Goal: Task Accomplishment & Management: Manage account settings

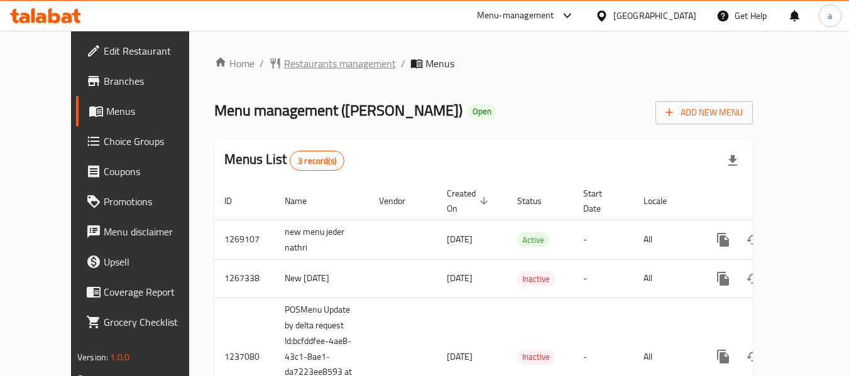
drag, startPoint x: 0, startPoint y: 0, endPoint x: 279, endPoint y: 62, distance: 285.8
click at [284, 62] on span "Restaurants management" at bounding box center [340, 63] width 112 height 15
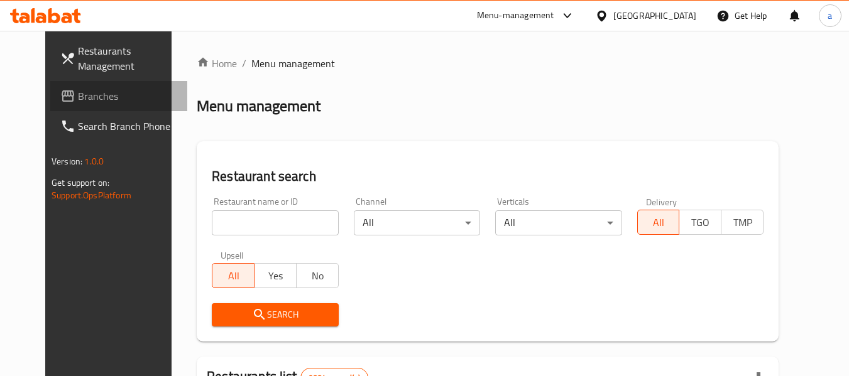
click at [78, 102] on span "Branches" at bounding box center [127, 96] width 99 height 15
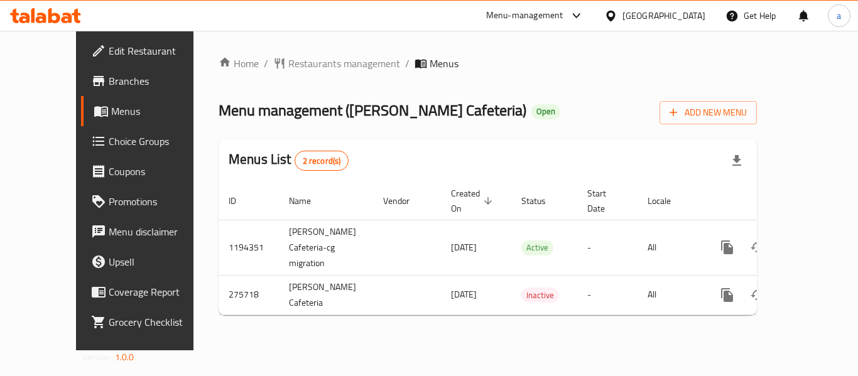
click at [288, 66] on span "Restaurants management" at bounding box center [344, 63] width 112 height 15
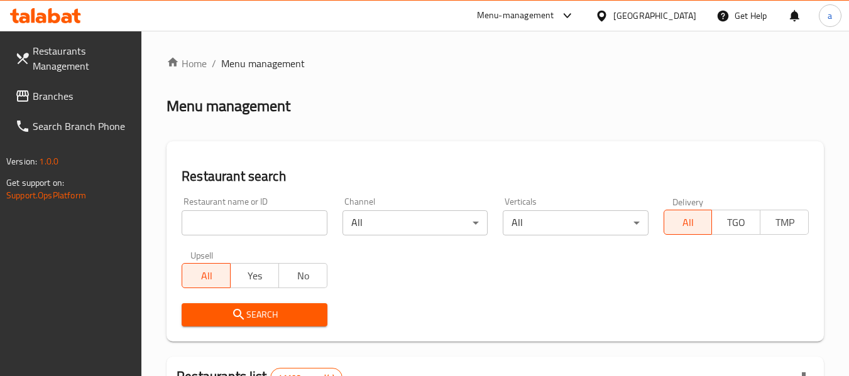
click at [36, 92] on span "Branches" at bounding box center [82, 96] width 99 height 15
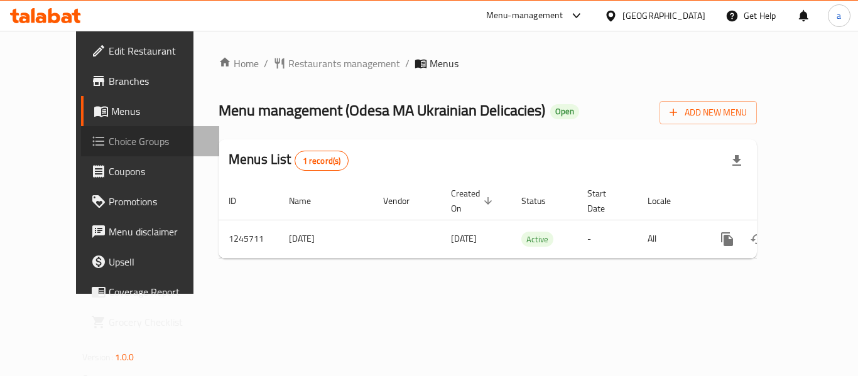
click at [109, 144] on span "Choice Groups" at bounding box center [159, 141] width 101 height 15
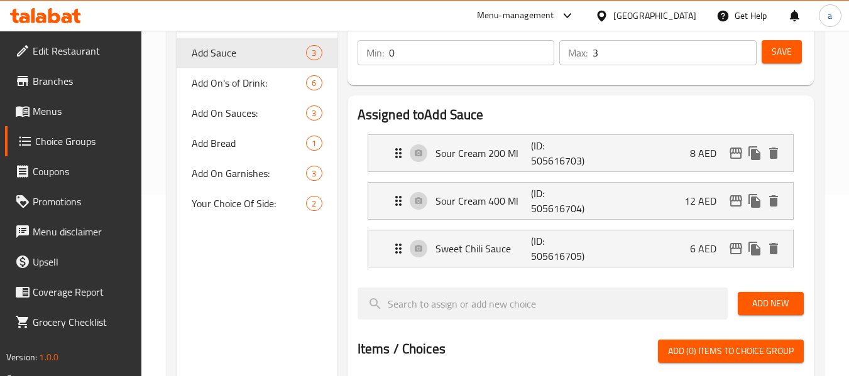
scroll to position [188, 0]
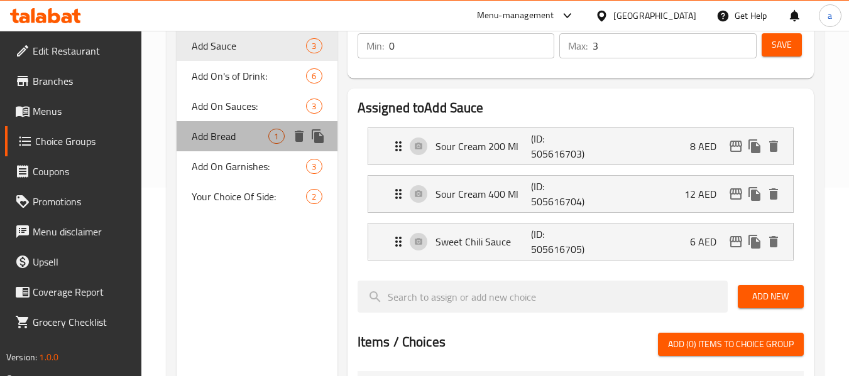
click at [219, 138] on span "Add Bread" at bounding box center [230, 136] width 77 height 15
type input "Add Bread"
type input "أضف الخبز"
type input "1"
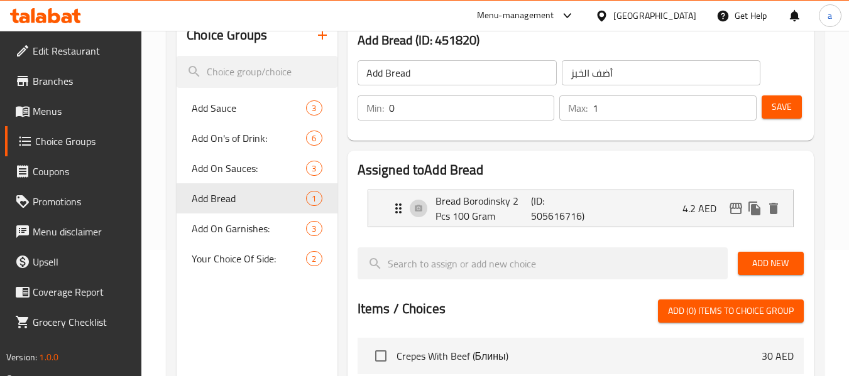
scroll to position [126, 0]
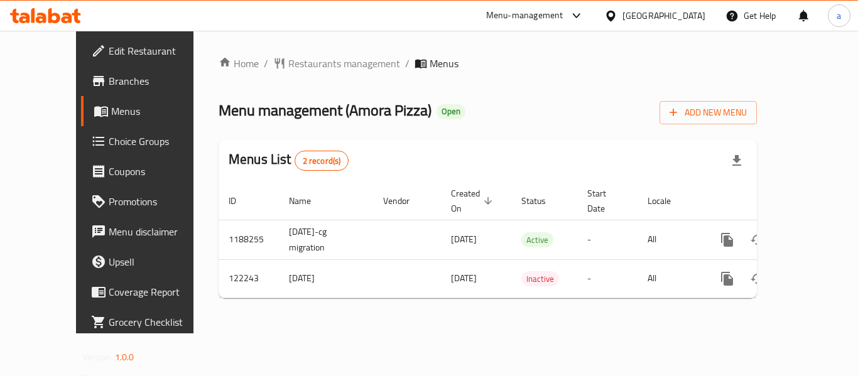
click at [335, 75] on div "Home / Restaurants management / Menus Menu management ( Amora Pizza ) Open Add …" at bounding box center [488, 182] width 538 height 253
click at [328, 70] on span "Restaurants management" at bounding box center [344, 63] width 112 height 15
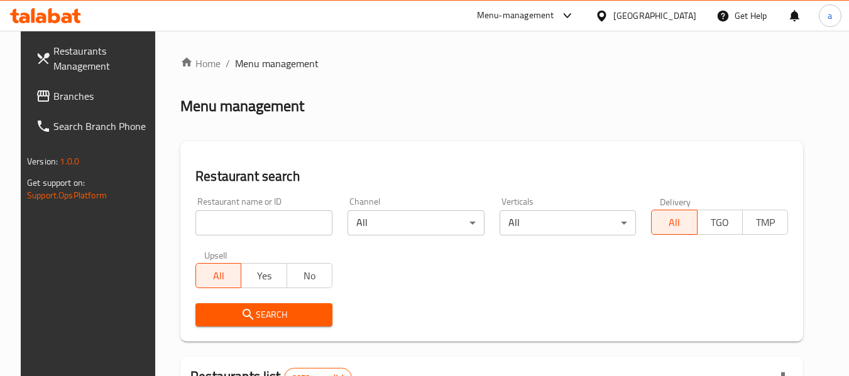
click at [53, 100] on span "Branches" at bounding box center [102, 96] width 99 height 15
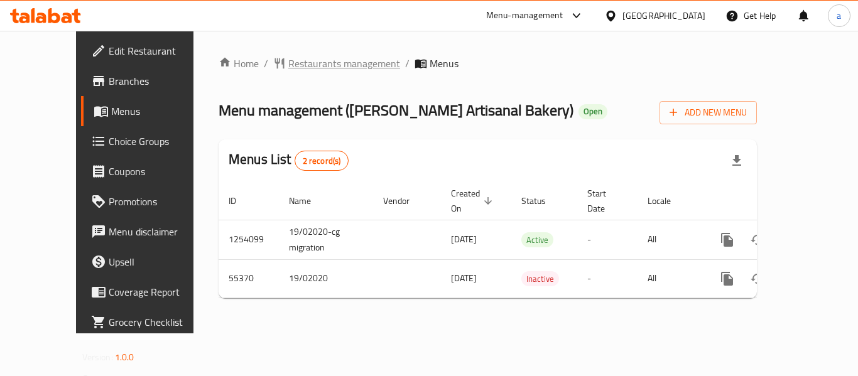
click at [305, 64] on span "Restaurants management" at bounding box center [344, 63] width 112 height 15
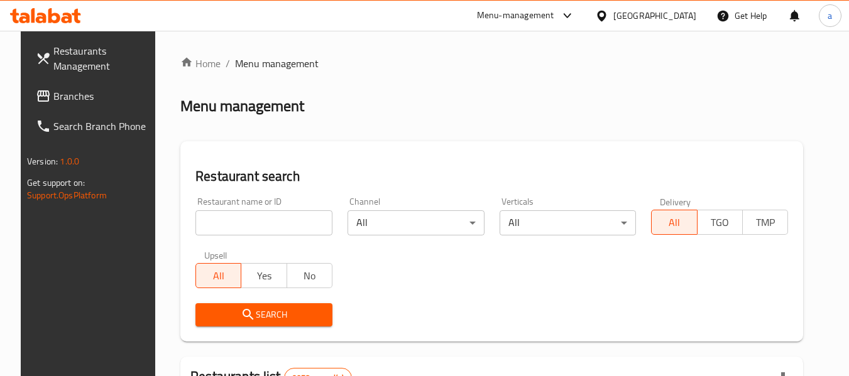
click at [101, 97] on span "Branches" at bounding box center [102, 96] width 99 height 15
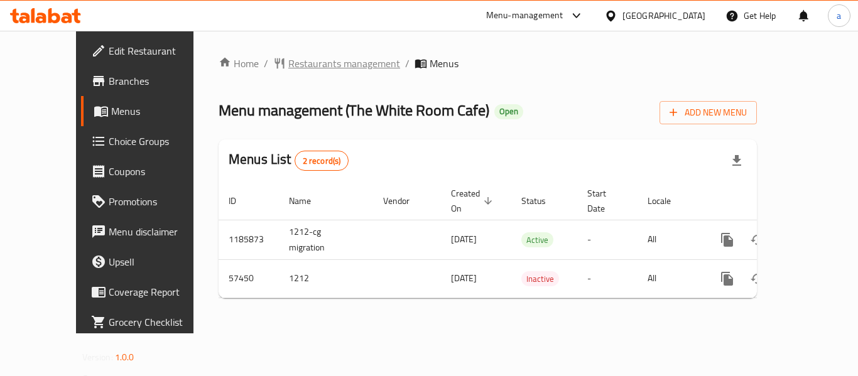
click at [288, 62] on span "Restaurants management" at bounding box center [344, 63] width 112 height 15
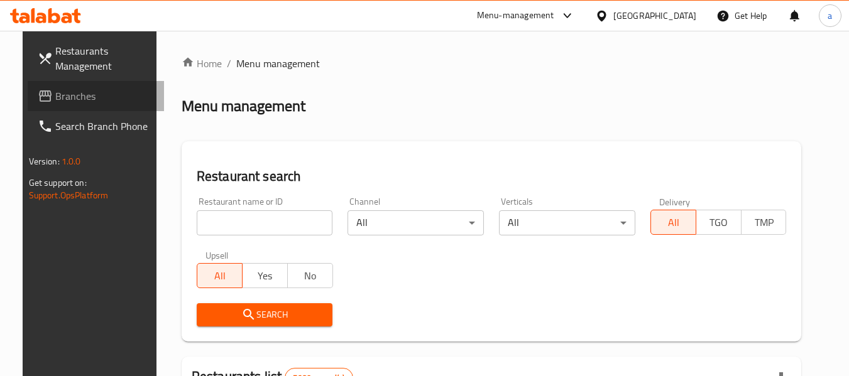
click at [69, 99] on span "Branches" at bounding box center [104, 96] width 99 height 15
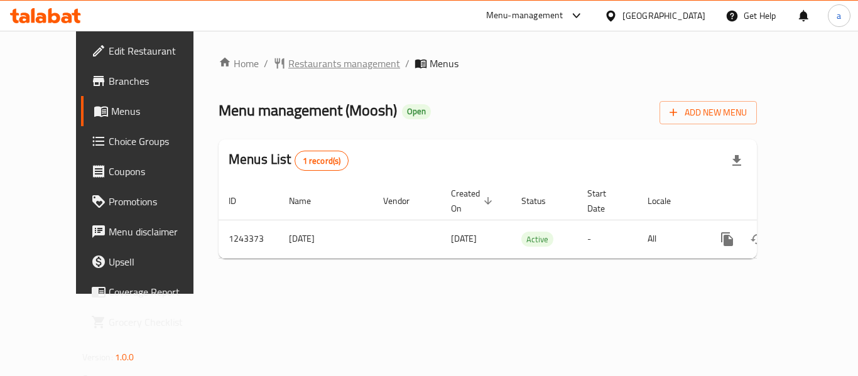
click at [303, 71] on span "Restaurants management" at bounding box center [344, 63] width 112 height 15
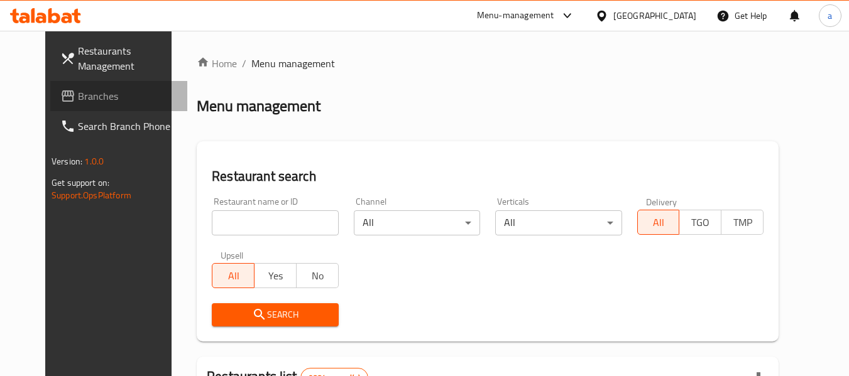
click at [78, 102] on span "Branches" at bounding box center [127, 96] width 99 height 15
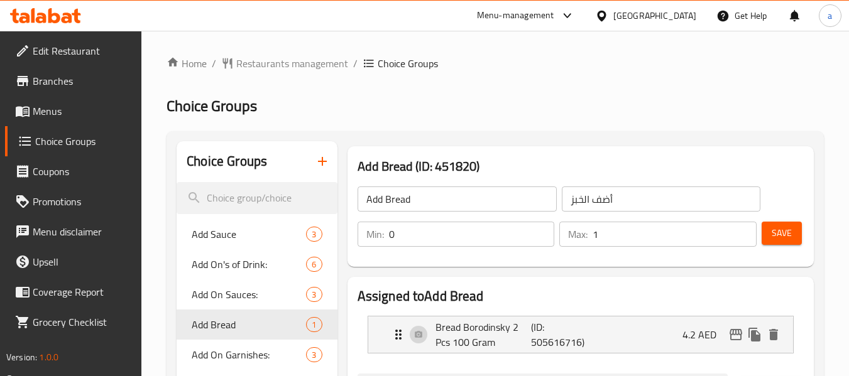
click at [66, 89] on span "Branches" at bounding box center [82, 80] width 99 height 15
